Goal: Transaction & Acquisition: Purchase product/service

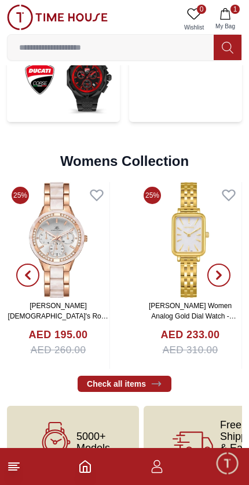
scroll to position [2606, 0]
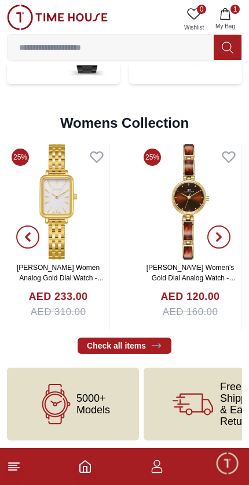
click at [67, 212] on img at bounding box center [58, 202] width 102 height 116
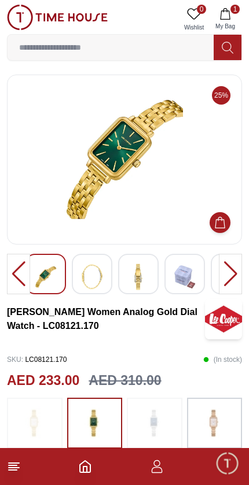
click at [189, 289] on img at bounding box center [184, 277] width 21 height 27
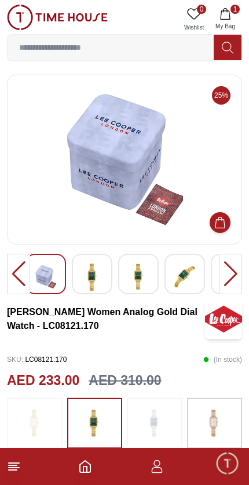
click at [143, 277] on img at bounding box center [138, 277] width 21 height 27
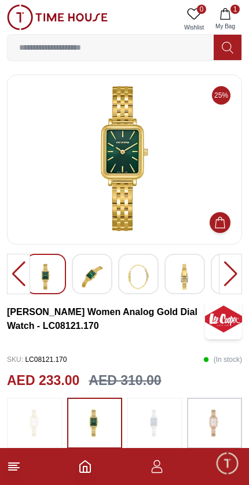
click at [120, 283] on div at bounding box center [138, 274] width 40 height 40
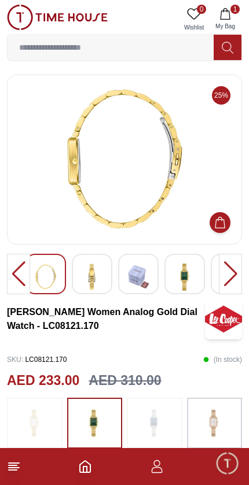
click at [86, 289] on img at bounding box center [92, 277] width 21 height 27
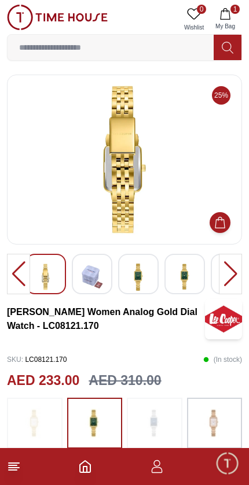
click at [131, 281] on img at bounding box center [138, 277] width 21 height 27
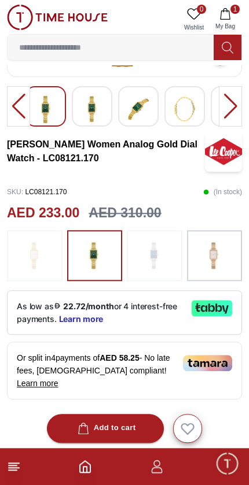
scroll to position [167, 0]
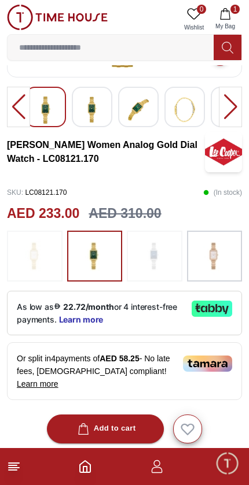
click at [16, 101] on div at bounding box center [18, 107] width 23 height 40
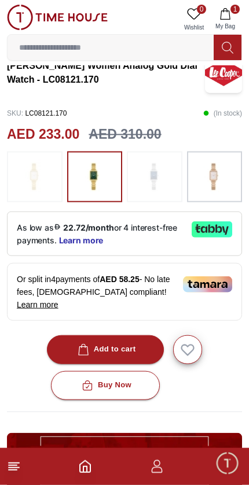
scroll to position [248, 0]
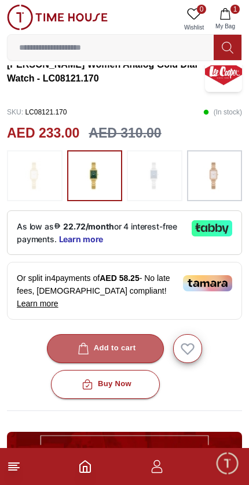
click at [116, 346] on div "Add to cart" at bounding box center [105, 348] width 61 height 13
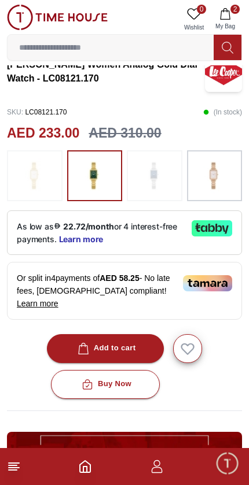
click at [90, 460] on icon "Home" at bounding box center [85, 467] width 14 height 14
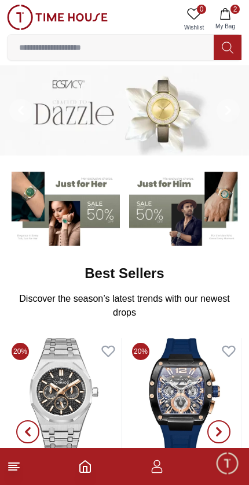
click at [101, 472] on footer "2" at bounding box center [124, 466] width 249 height 37
click at [224, 15] on icon "button" at bounding box center [225, 14] width 12 height 12
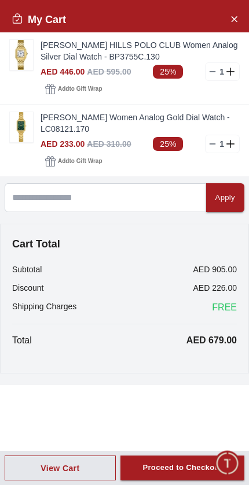
click at [20, 64] on img at bounding box center [21, 55] width 23 height 30
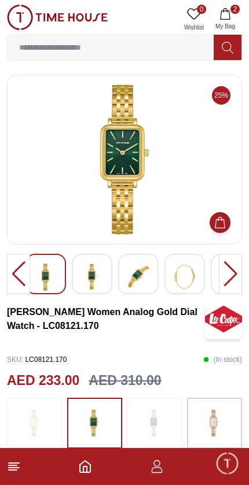
click at [229, 17] on icon "button" at bounding box center [225, 14] width 10 height 12
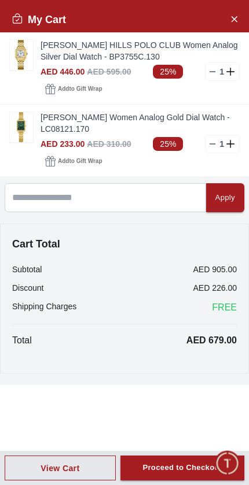
click at [102, 49] on link "BEVERLY HILLS POLO CLUB Women Analog Silver Dial Watch - BP3755C.130" at bounding box center [139, 50] width 199 height 23
click at [146, 78] on div "AED 446.00 AED 595.00 25% 1" at bounding box center [139, 71] width 199 height 19
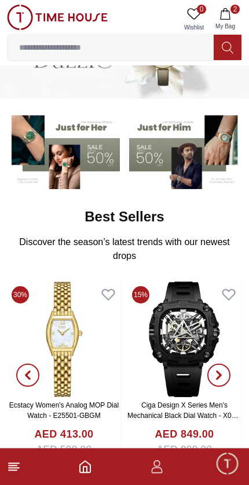
scroll to position [56, 0]
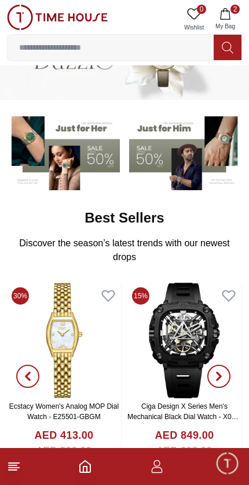
click at [42, 46] on input at bounding box center [111, 47] width 206 height 23
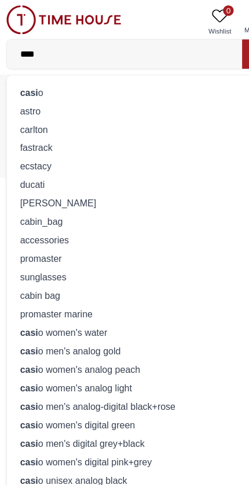
type input "*****"
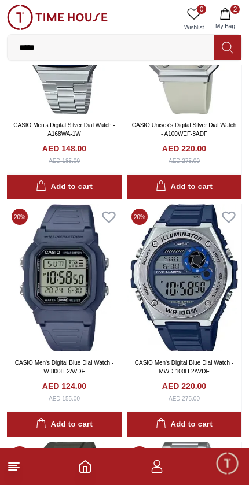
scroll to position [1340, 0]
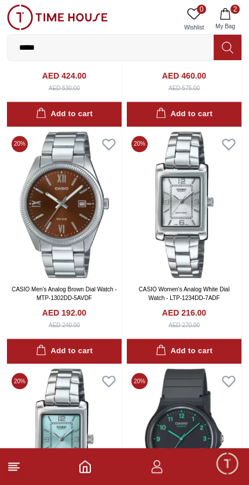
scroll to position [3075, 0]
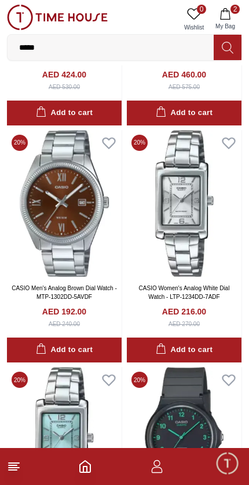
click at [195, 246] on img at bounding box center [184, 203] width 115 height 147
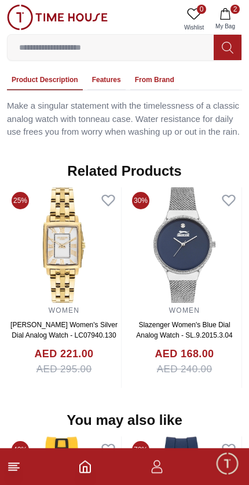
scroll to position [773, 0]
click at [57, 231] on img at bounding box center [64, 245] width 114 height 116
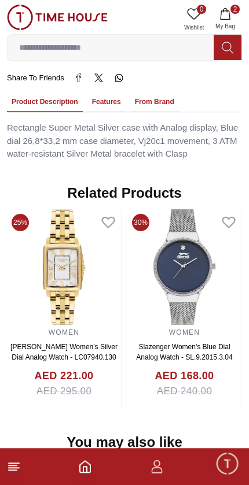
scroll to position [819, 0]
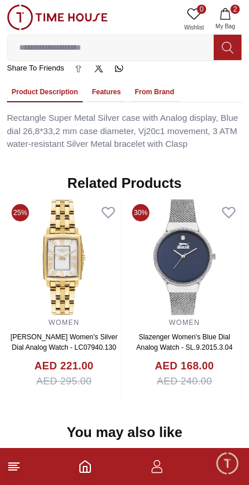
click at [110, 208] on icon at bounding box center [108, 213] width 12 height 10
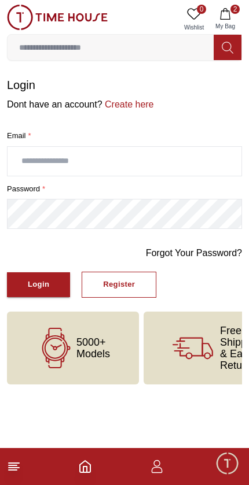
click at [23, 160] on input "text" at bounding box center [125, 161] width 234 height 29
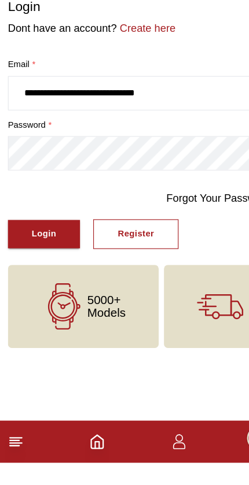
click at [163, 147] on input "**********" at bounding box center [125, 161] width 234 height 29
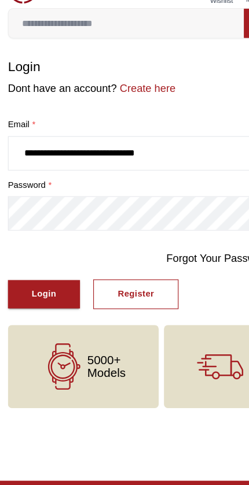
type input "**********"
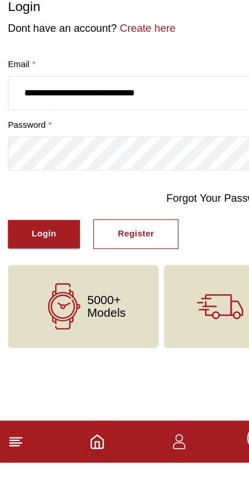
click at [20, 272] on button "Login" at bounding box center [38, 284] width 63 height 25
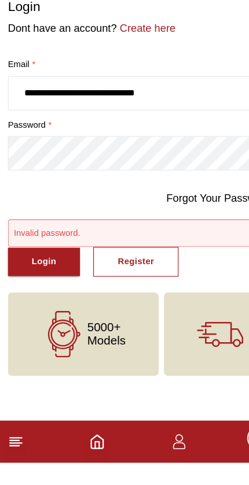
click at [52, 297] on button "Login" at bounding box center [38, 309] width 63 height 25
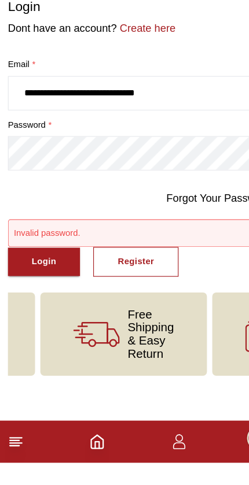
scroll to position [0, 109]
click at [20, 297] on button "Login" at bounding box center [38, 309] width 63 height 25
